Goal: Navigation & Orientation: Find specific page/section

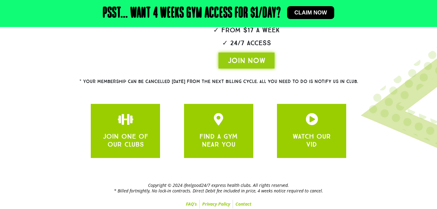
scroll to position [172, 0]
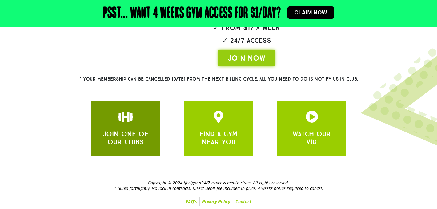
click at [139, 134] on link "JOIN ONE OF OUR CLUBS" at bounding box center [125, 138] width 45 height 16
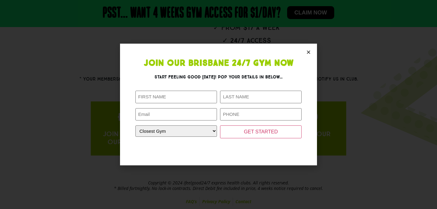
click at [308, 52] on icon "Close" at bounding box center [308, 52] width 5 height 5
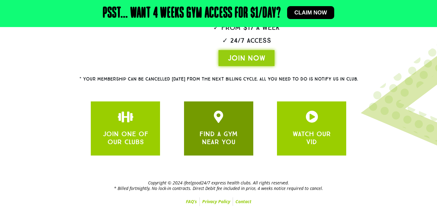
click at [209, 122] on div at bounding box center [218, 117] width 51 height 12
click at [215, 123] on div "FIND A GYM NEAR YOU" at bounding box center [218, 129] width 51 height 36
click at [236, 117] on div at bounding box center [218, 117] width 51 height 12
click at [220, 127] on div "FIND A GYM NEAR YOU" at bounding box center [218, 129] width 51 height 36
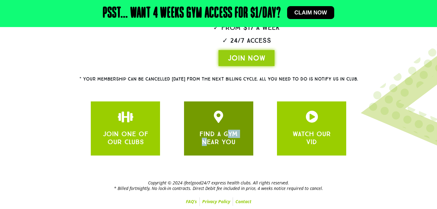
click at [214, 136] on link "FIND A GYM NEAR YOU" at bounding box center [218, 138] width 38 height 16
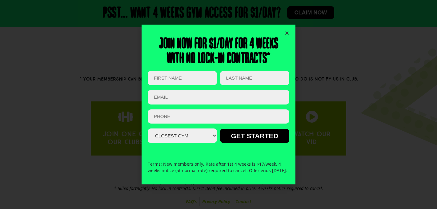
click at [287, 31] on icon "Close" at bounding box center [286, 33] width 5 height 5
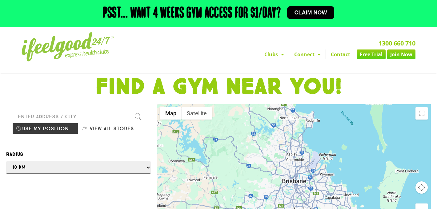
click at [80, 116] on input "Please enter a valid address" at bounding box center [78, 116] width 132 height 12
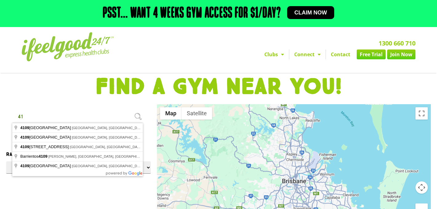
type input "4"
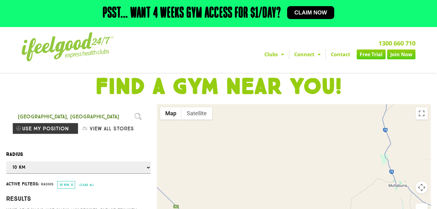
click at [78, 115] on input "[GEOGRAPHIC_DATA], [GEOGRAPHIC_DATA]" at bounding box center [78, 116] width 132 height 12
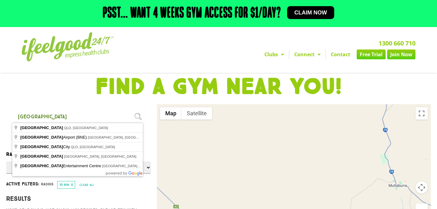
type input "Brisbane [GEOGRAPHIC_DATA], [GEOGRAPHIC_DATA]"
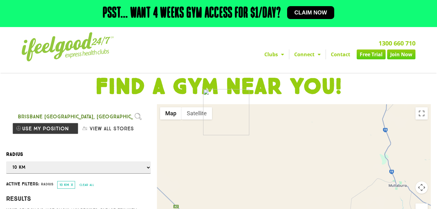
click at [138, 114] on div at bounding box center [218, 104] width 437 height 209
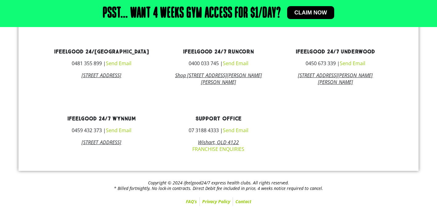
scroll to position [594, 0]
